Goal: Navigation & Orientation: Understand site structure

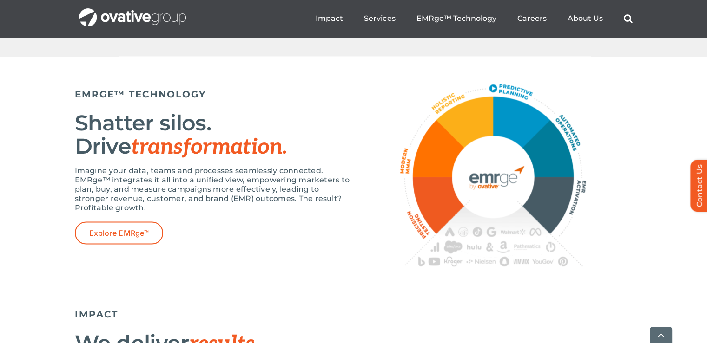
scroll to position [1627, 0]
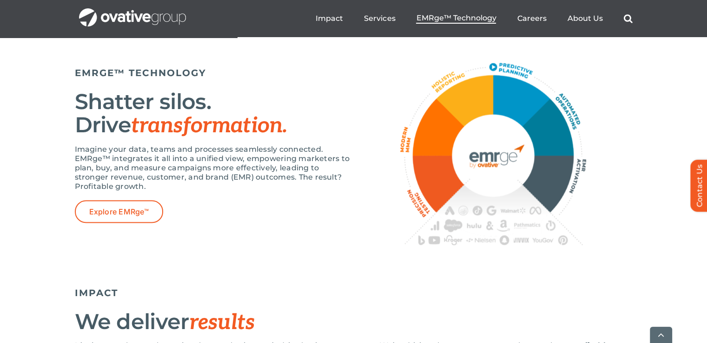
click at [437, 19] on span "EMRge™ Technology" at bounding box center [456, 17] width 80 height 9
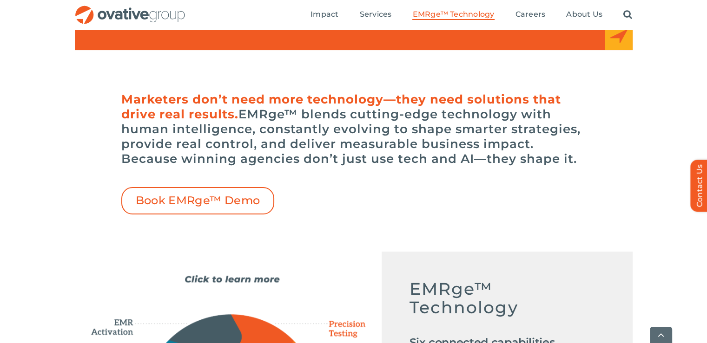
scroll to position [232, 0]
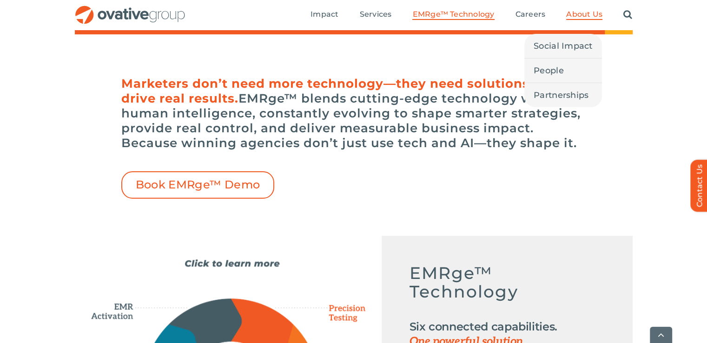
click at [589, 12] on span "About Us" at bounding box center [584, 14] width 36 height 9
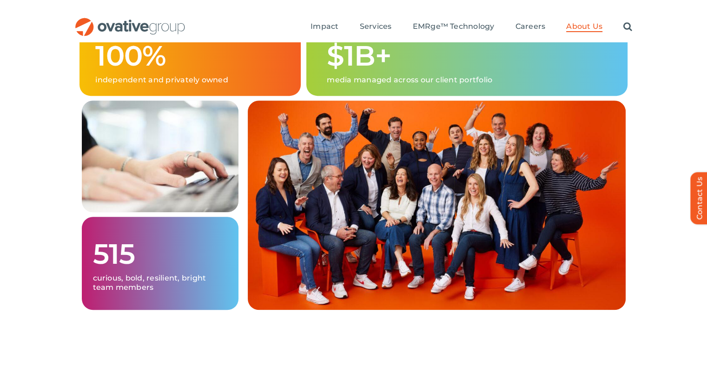
scroll to position [651, 0]
